Goal: Information Seeking & Learning: Learn about a topic

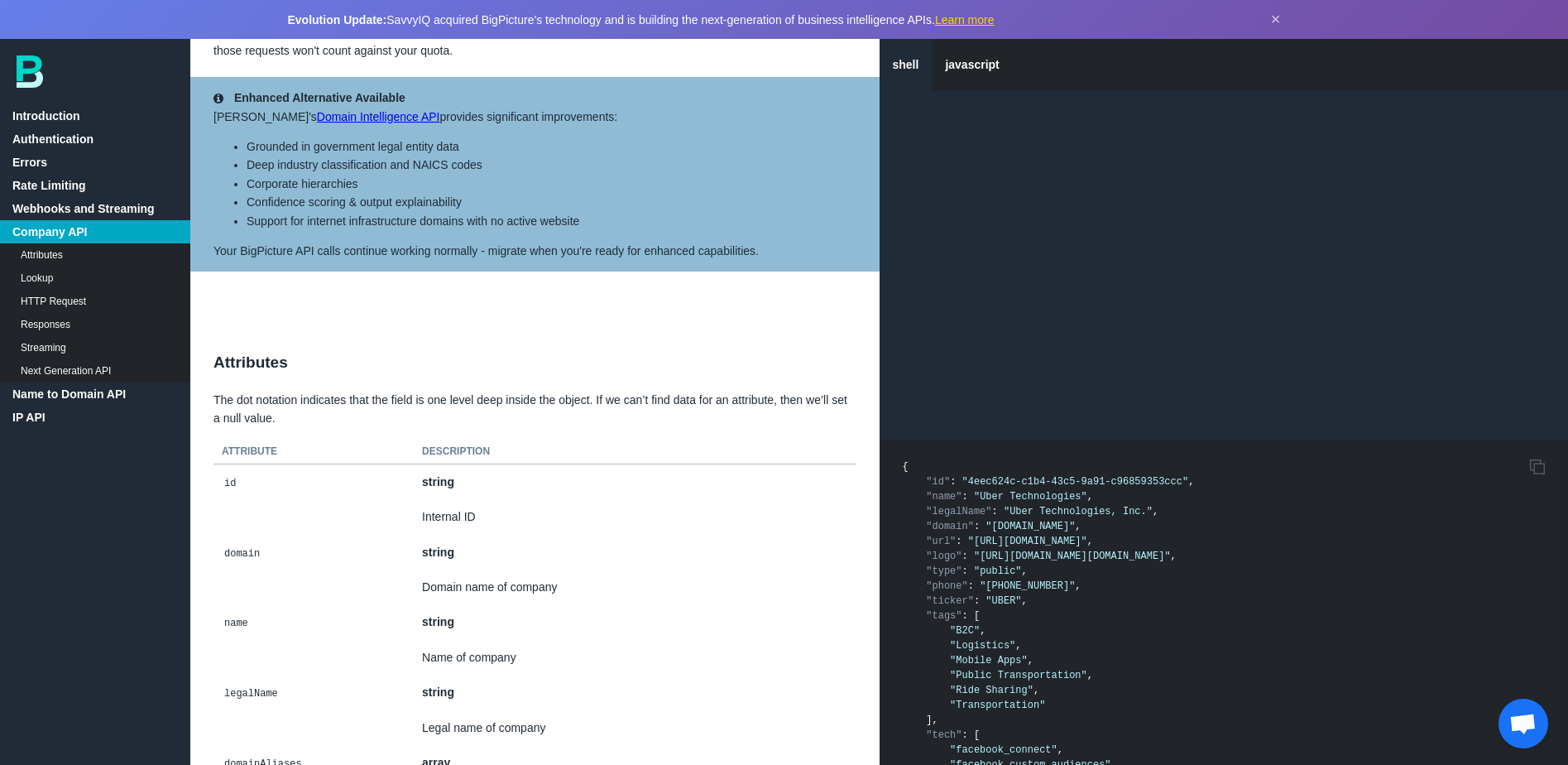
scroll to position [1828, 0]
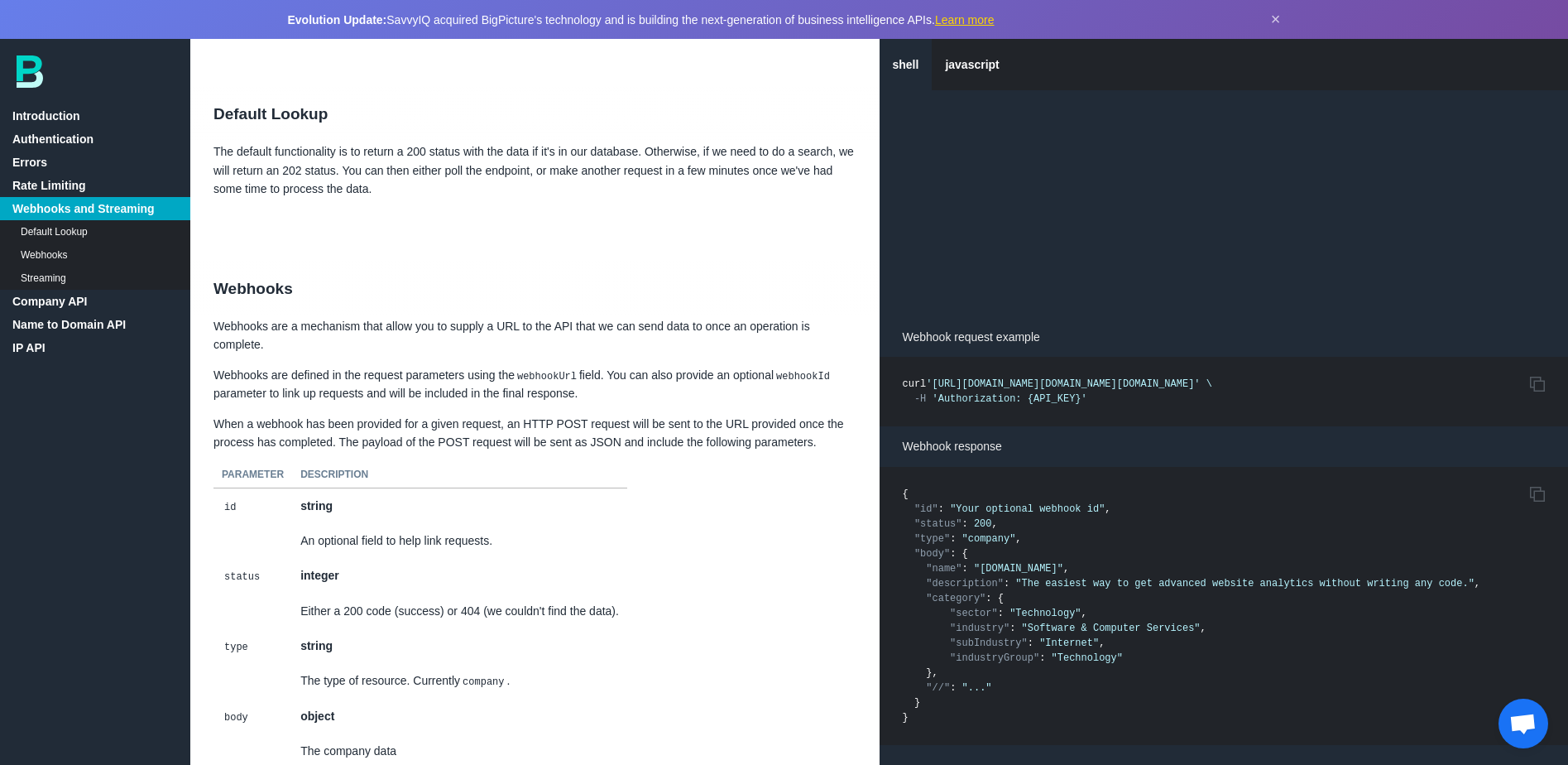
scroll to position [3007, 0]
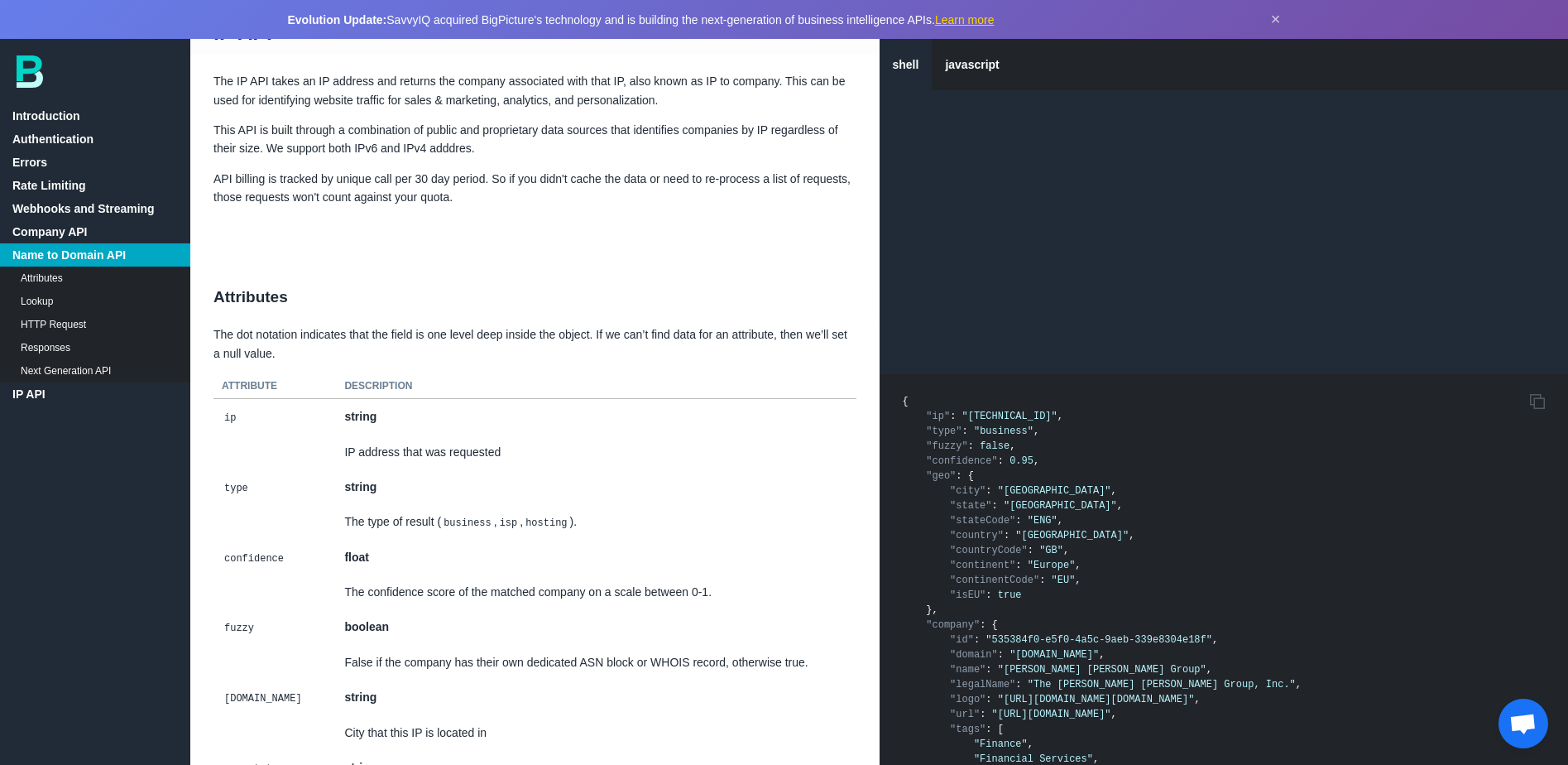
scroll to position [1828, 0]
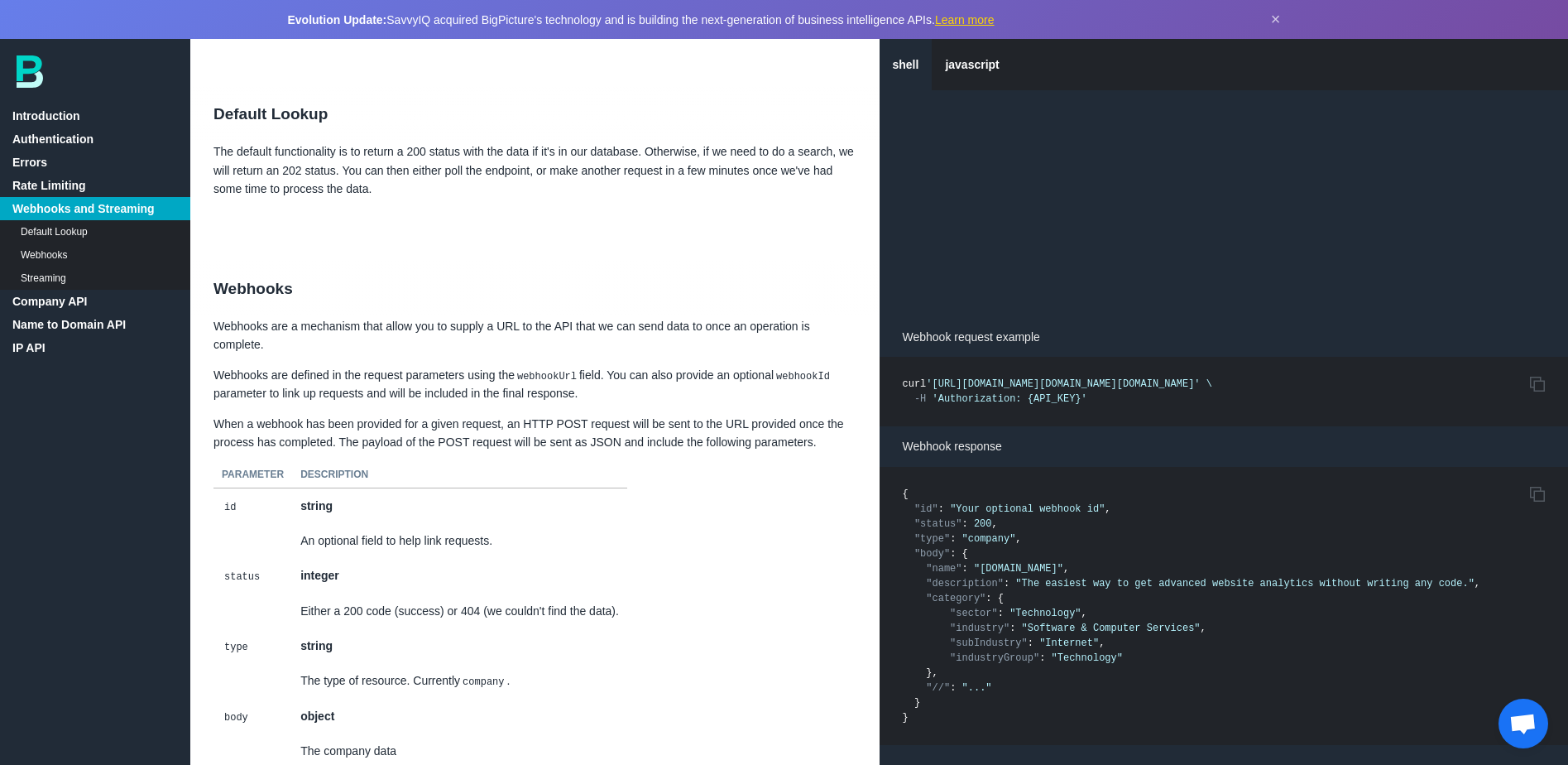
click at [27, 64] on img at bounding box center [30, 72] width 26 height 33
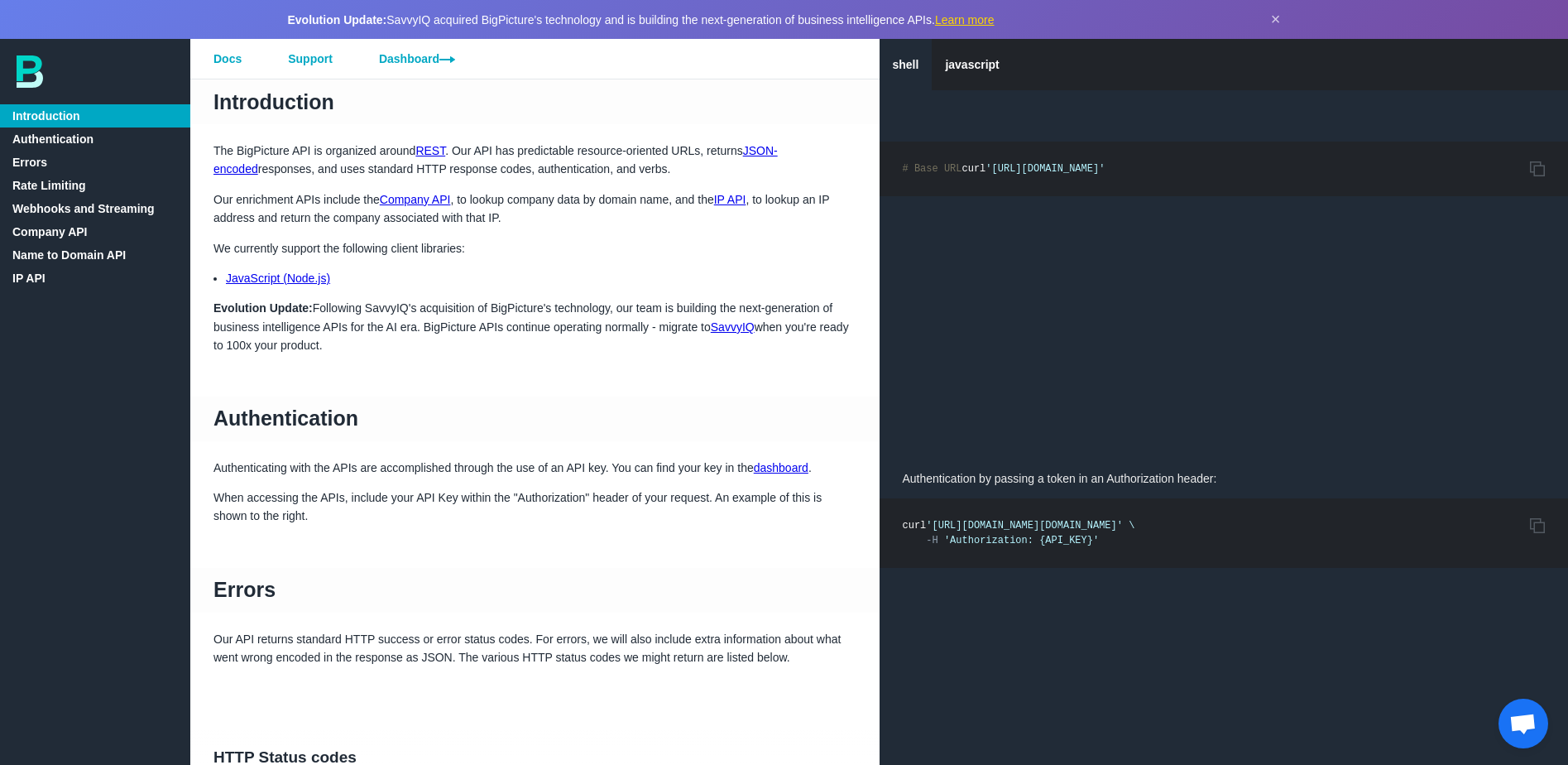
click at [405, 61] on link "Dashboard" at bounding box center [417, 59] width 123 height 40
click at [75, 253] on link "Name to Domain API" at bounding box center [95, 254] width 191 height 23
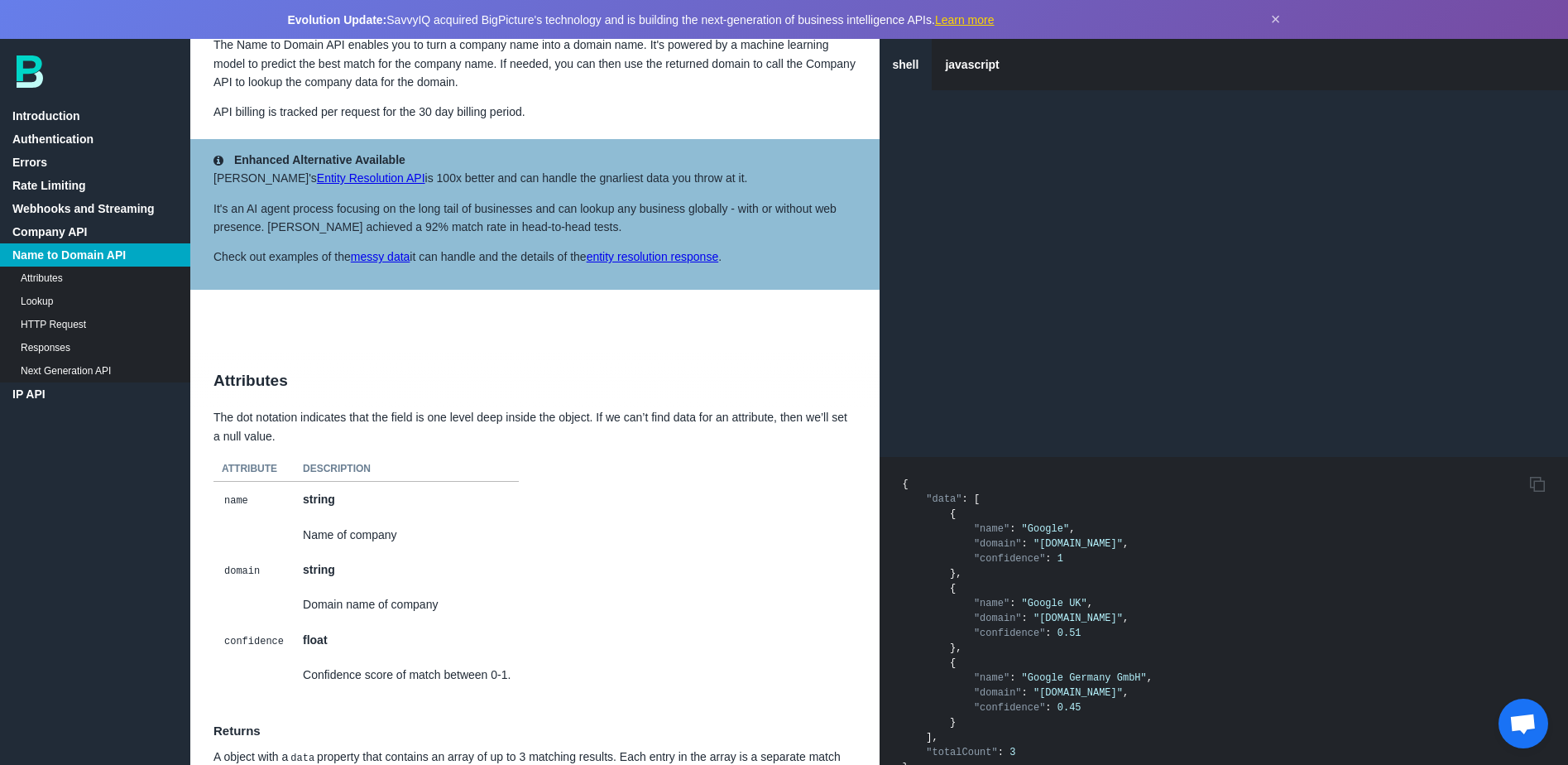
click at [54, 226] on link "Company API" at bounding box center [95, 232] width 191 height 23
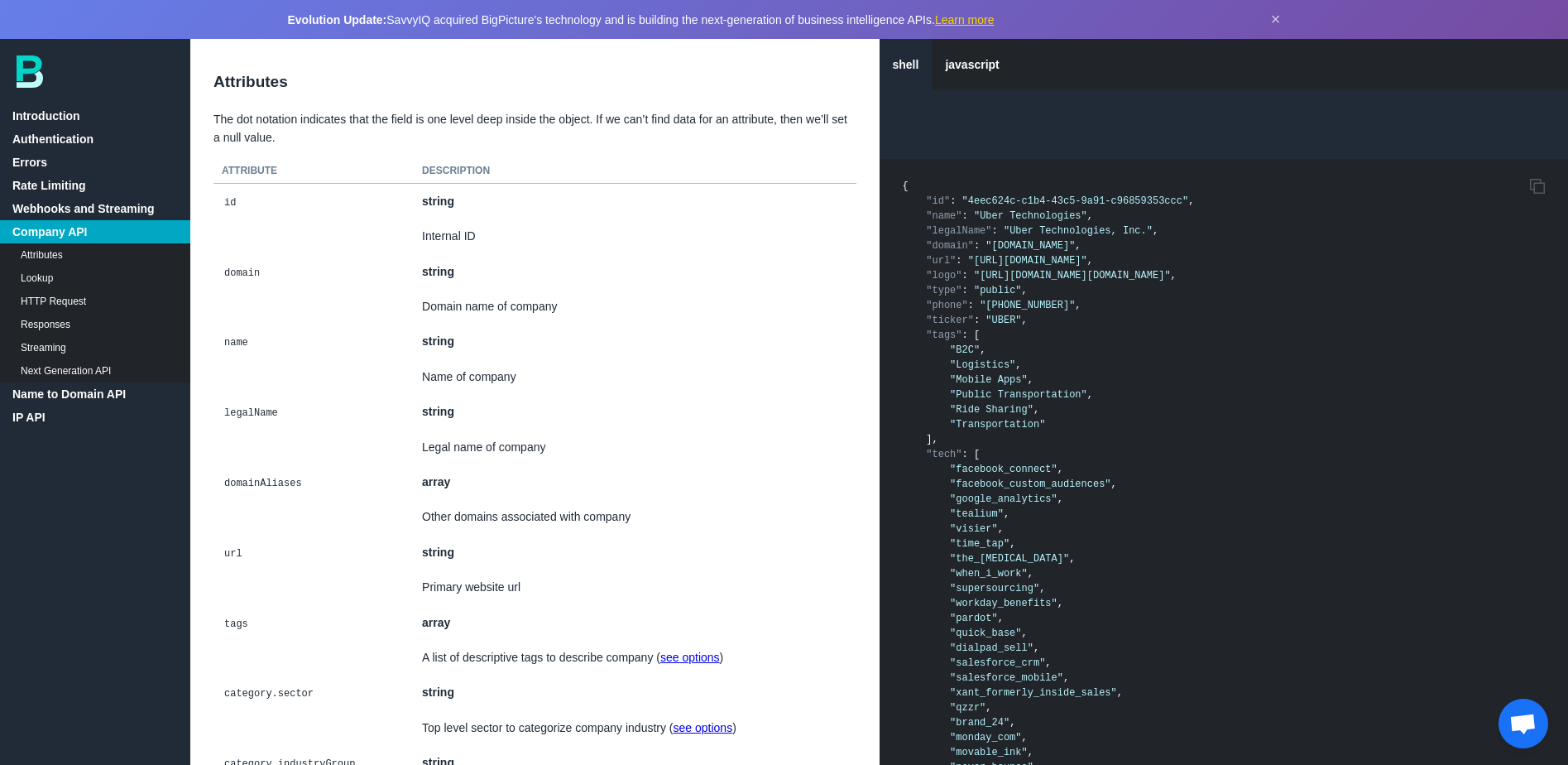
scroll to position [3480, 0]
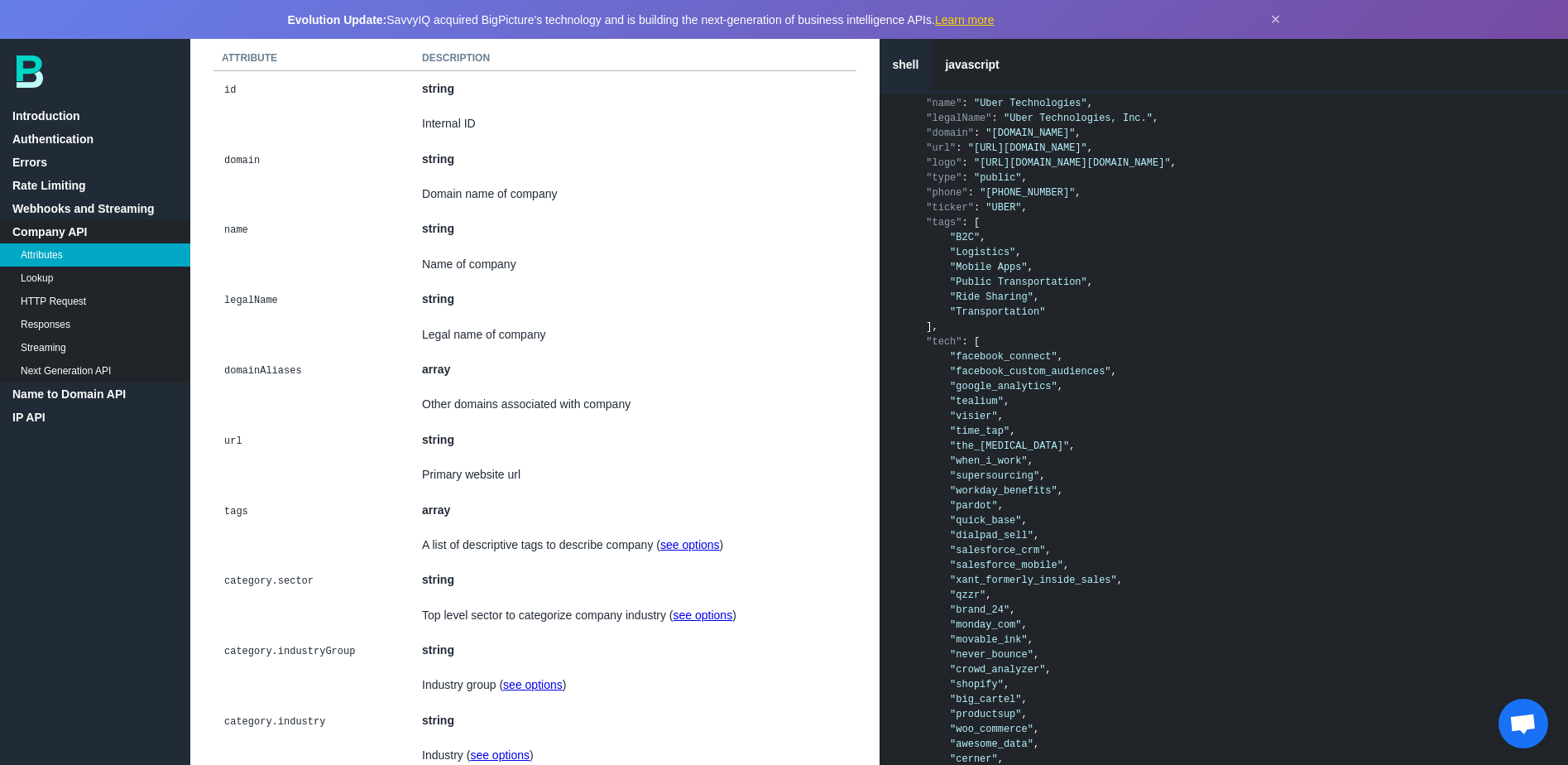
scroll to position [3373, 0]
